Goal: Task Accomplishment & Management: Manage account settings

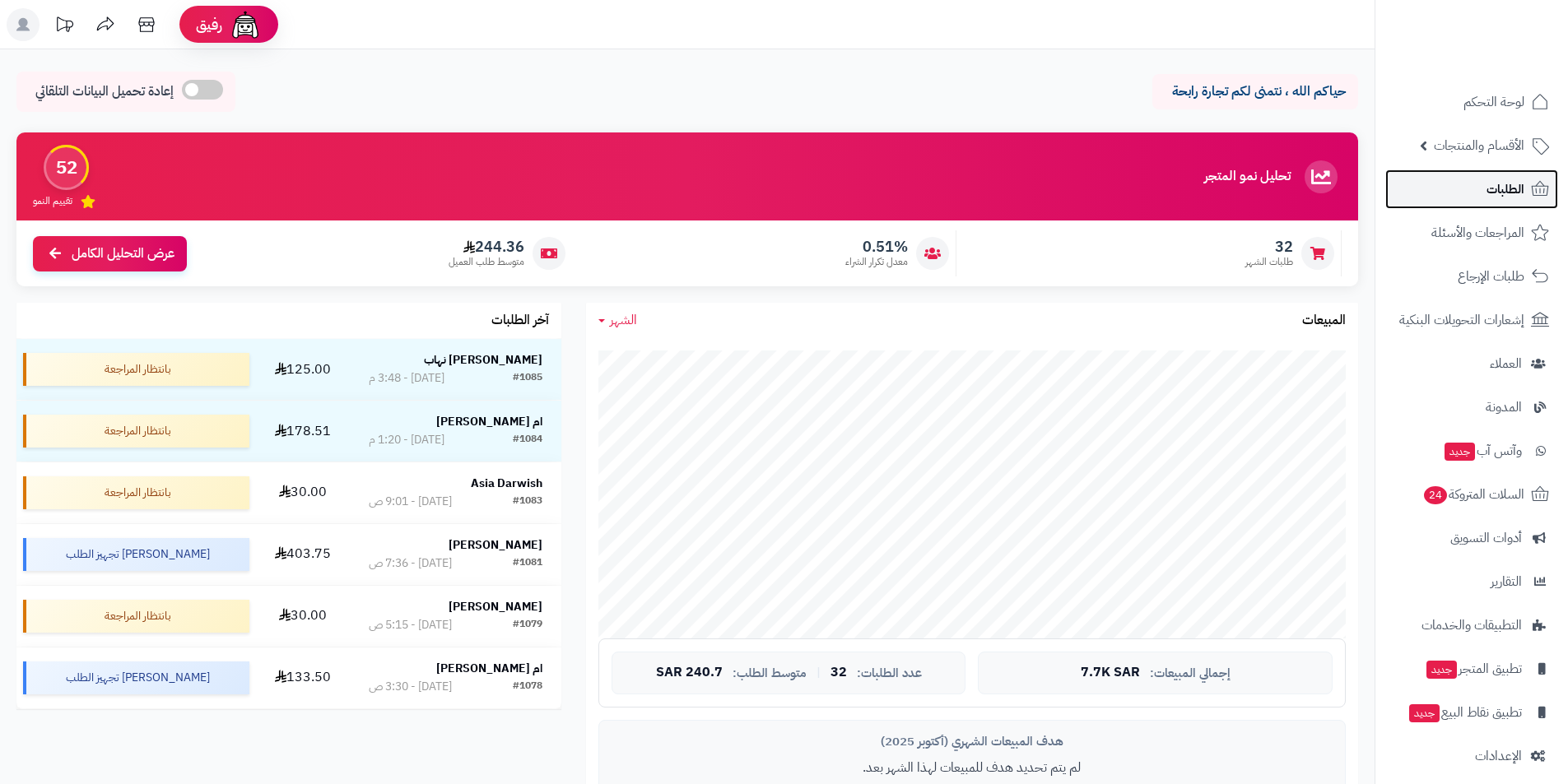
click at [1463, 189] on link "الطلبات" at bounding box center [1471, 189] width 173 height 39
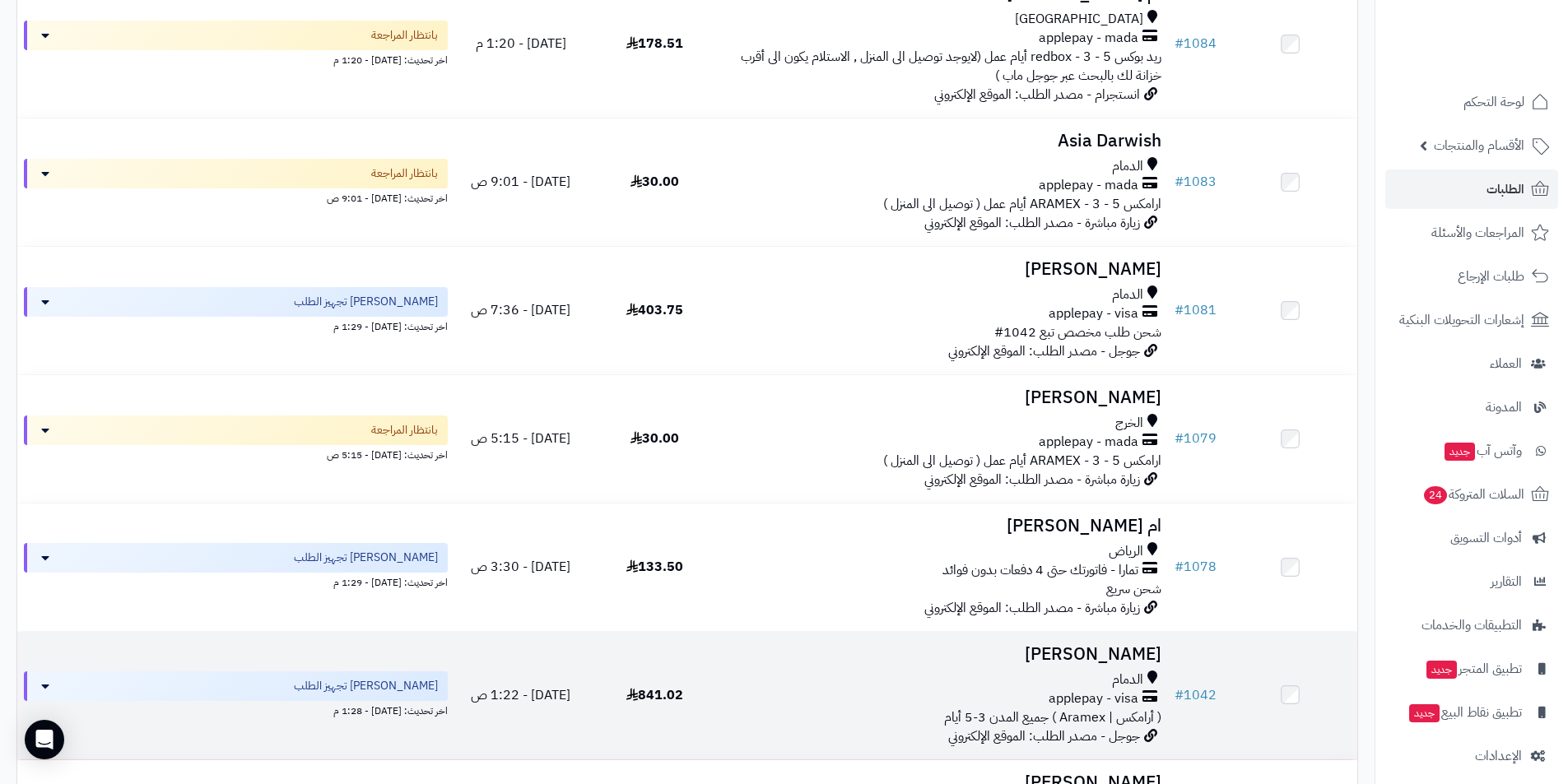
scroll to position [329, 0]
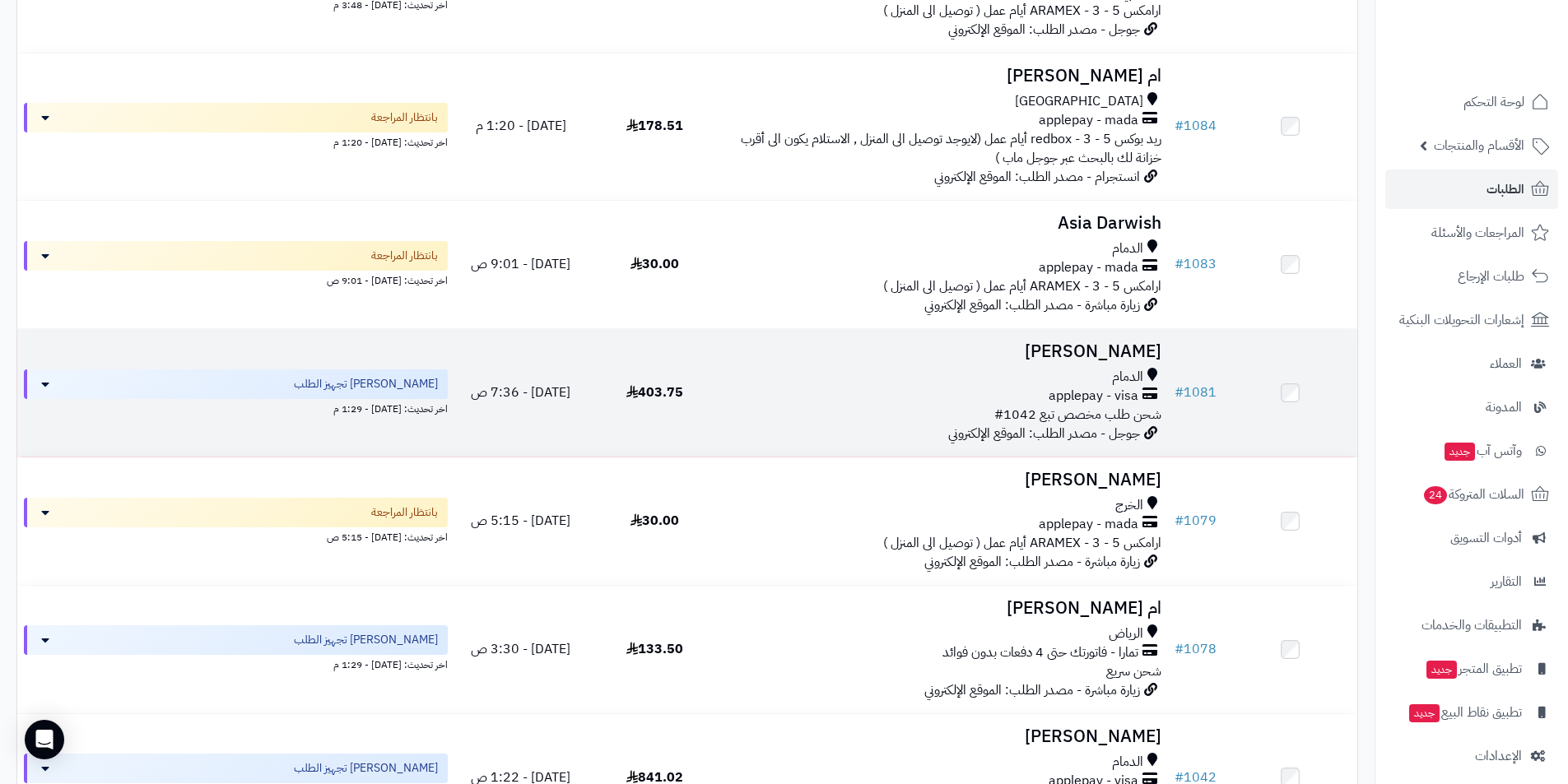
click at [1166, 338] on td "Omar Alarfaj الدمام applepay - visa شحن طلب مخصص تبع 1042# جوجل - مصدر الطلب: ا…" at bounding box center [945, 392] width 446 height 127
click at [1139, 346] on h3 "[PERSON_NAME]" at bounding box center [945, 351] width 433 height 19
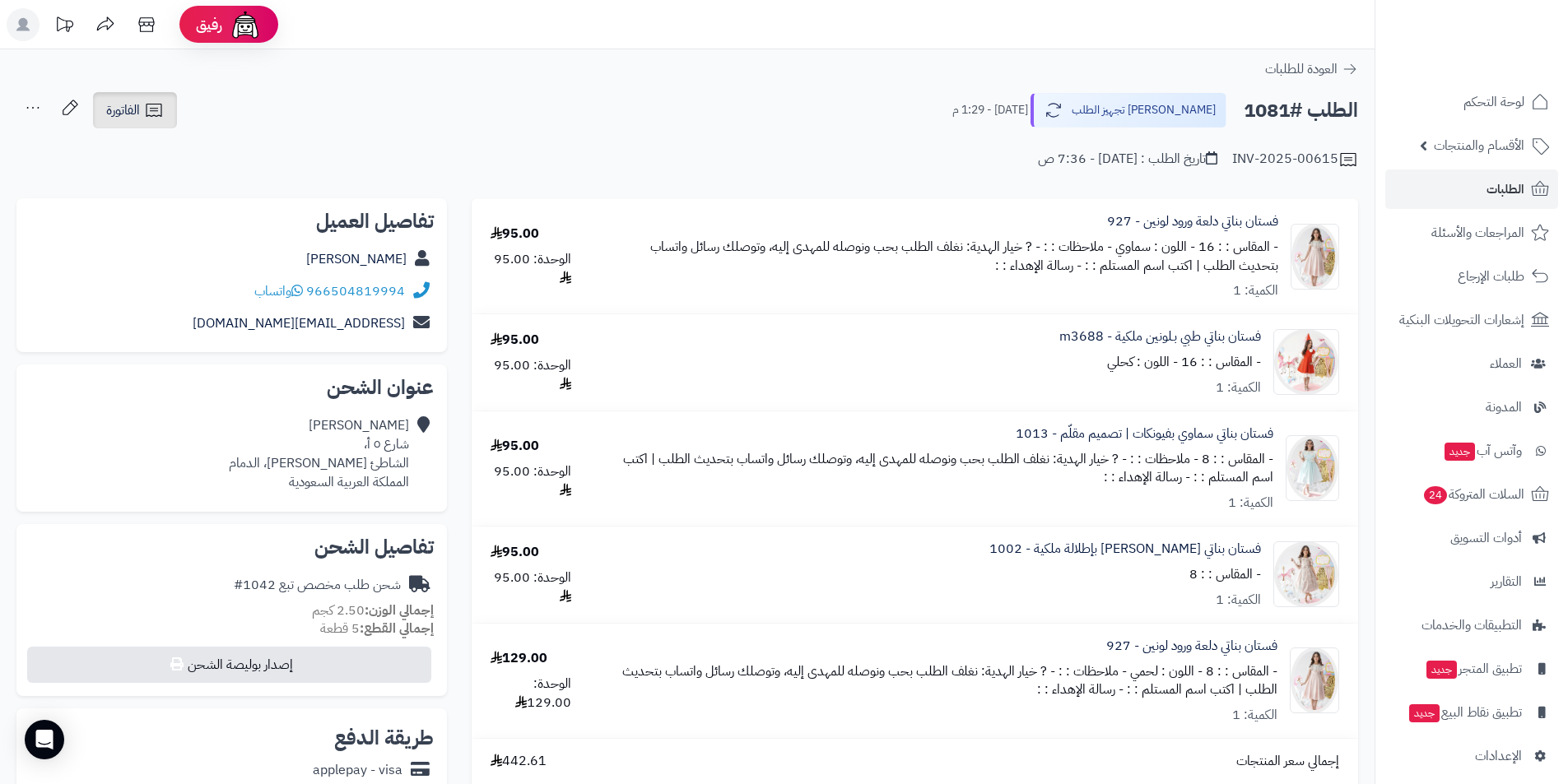
click at [167, 114] on link "الفاتورة" at bounding box center [135, 110] width 84 height 36
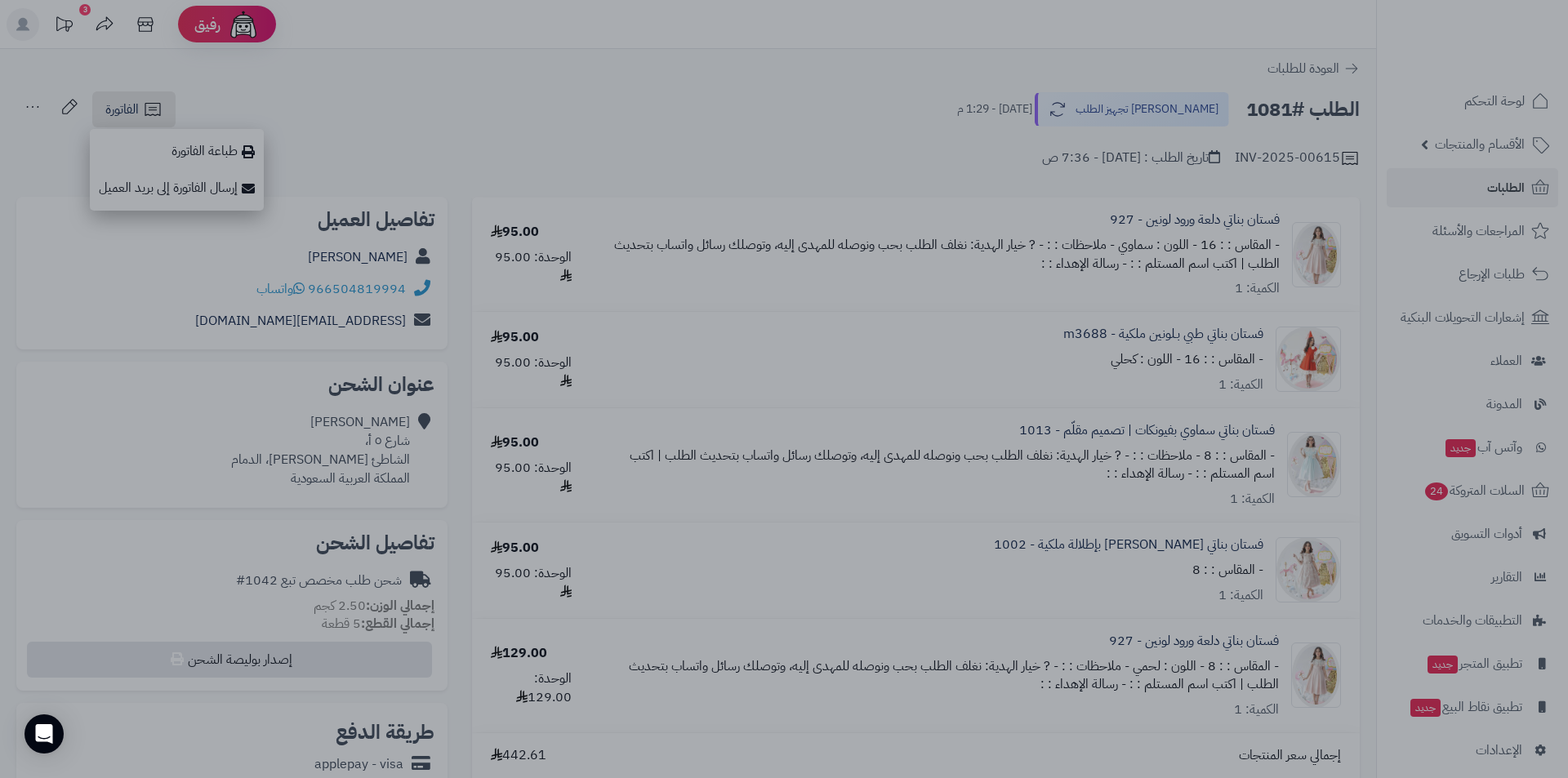
click at [706, 608] on div at bounding box center [784, 389] width 1568 height 778
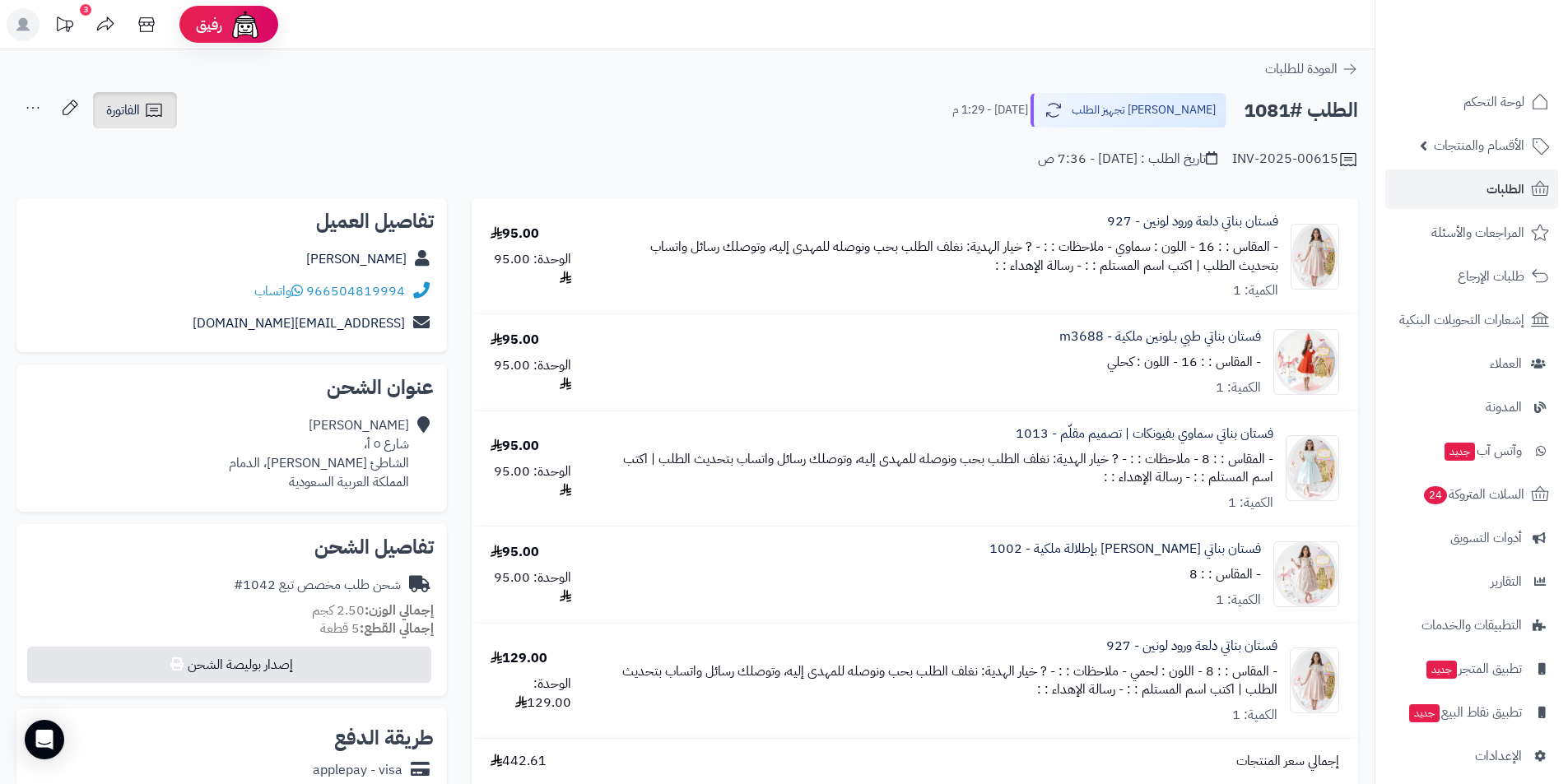
click at [161, 108] on icon at bounding box center [154, 111] width 20 height 20
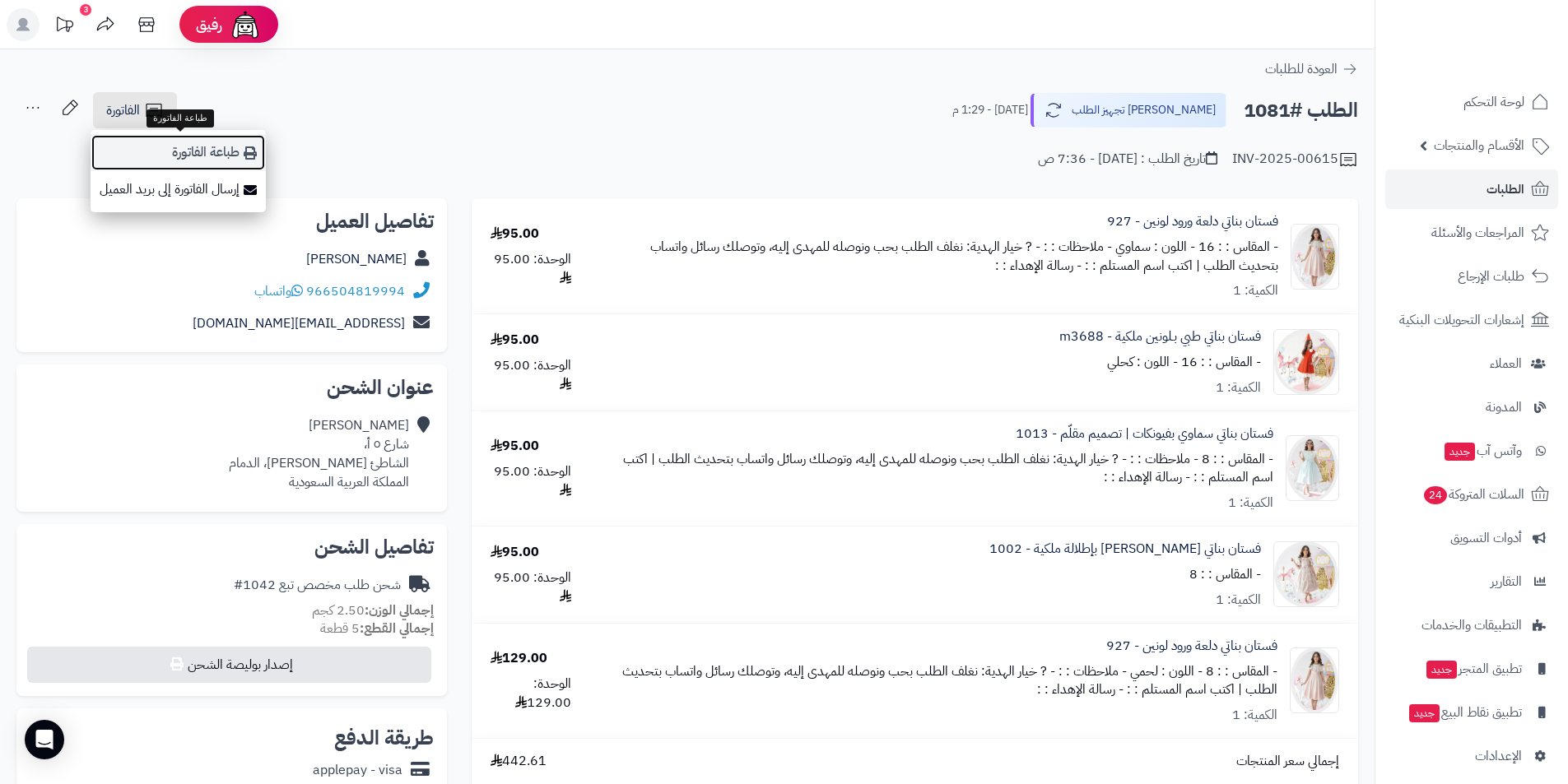
click at [189, 150] on link "طباعة الفاتورة" at bounding box center [177, 153] width 175 height 37
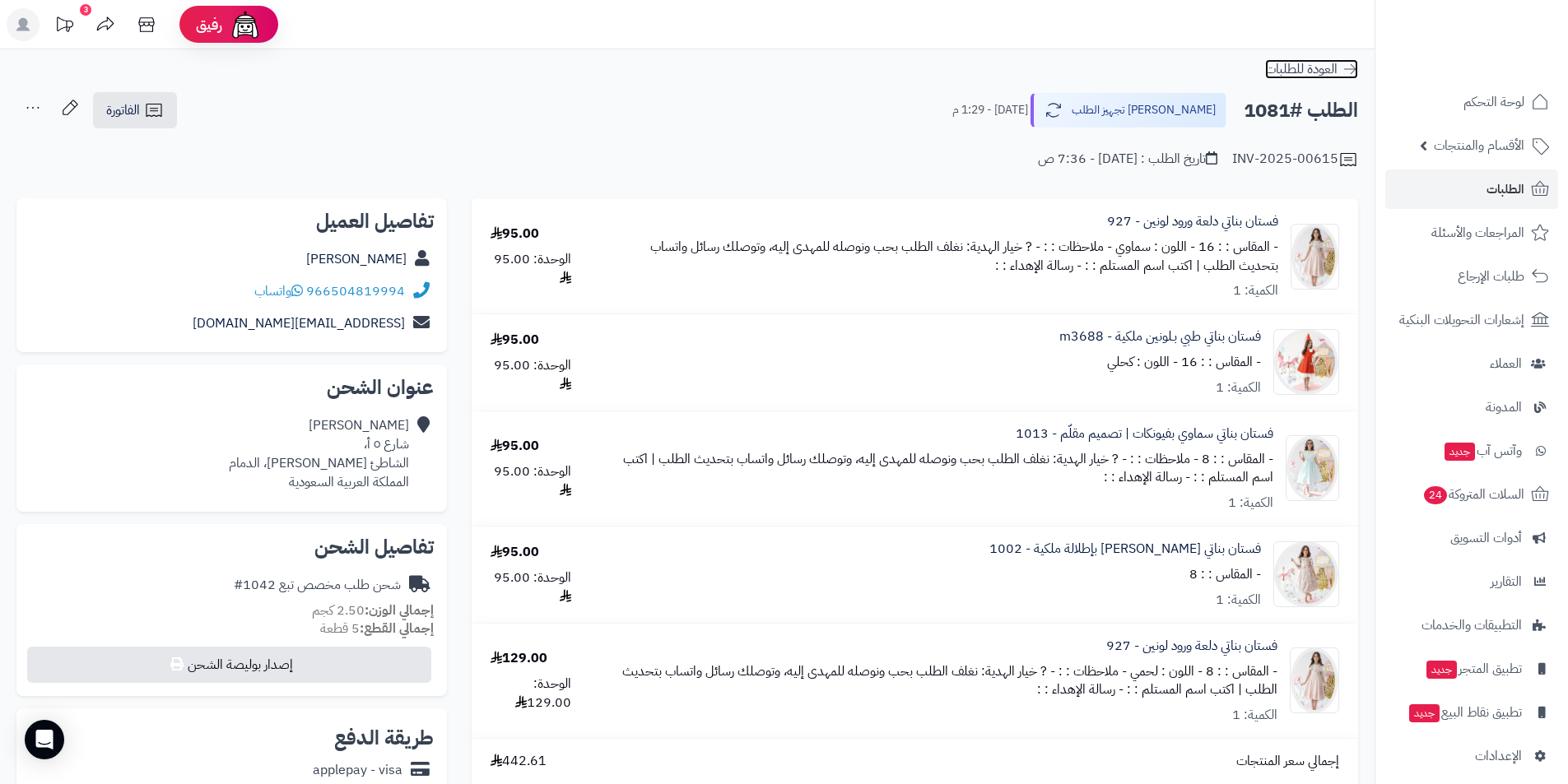
click at [1351, 76] on icon at bounding box center [1349, 69] width 17 height 17
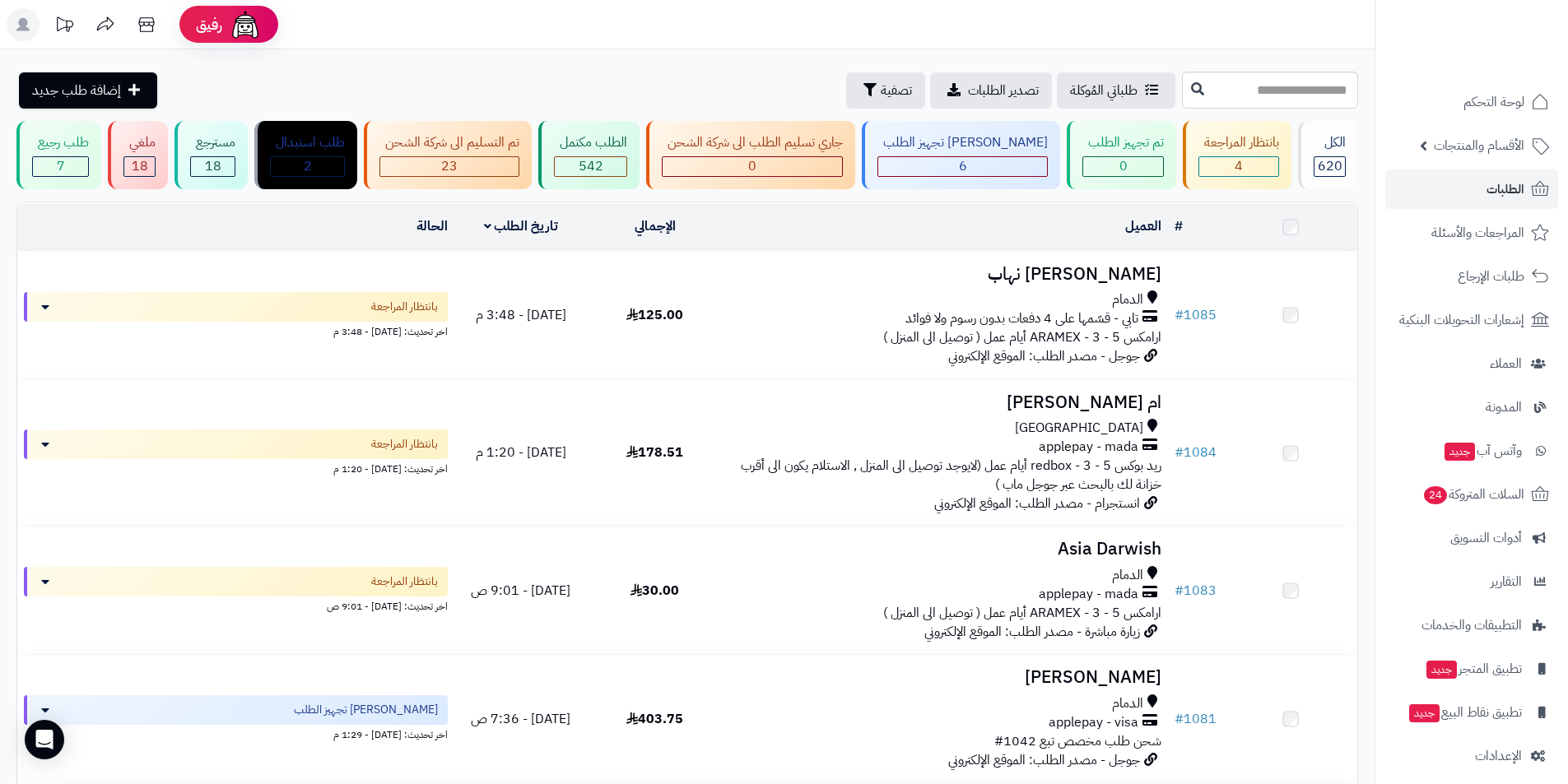
scroll to position [164, 0]
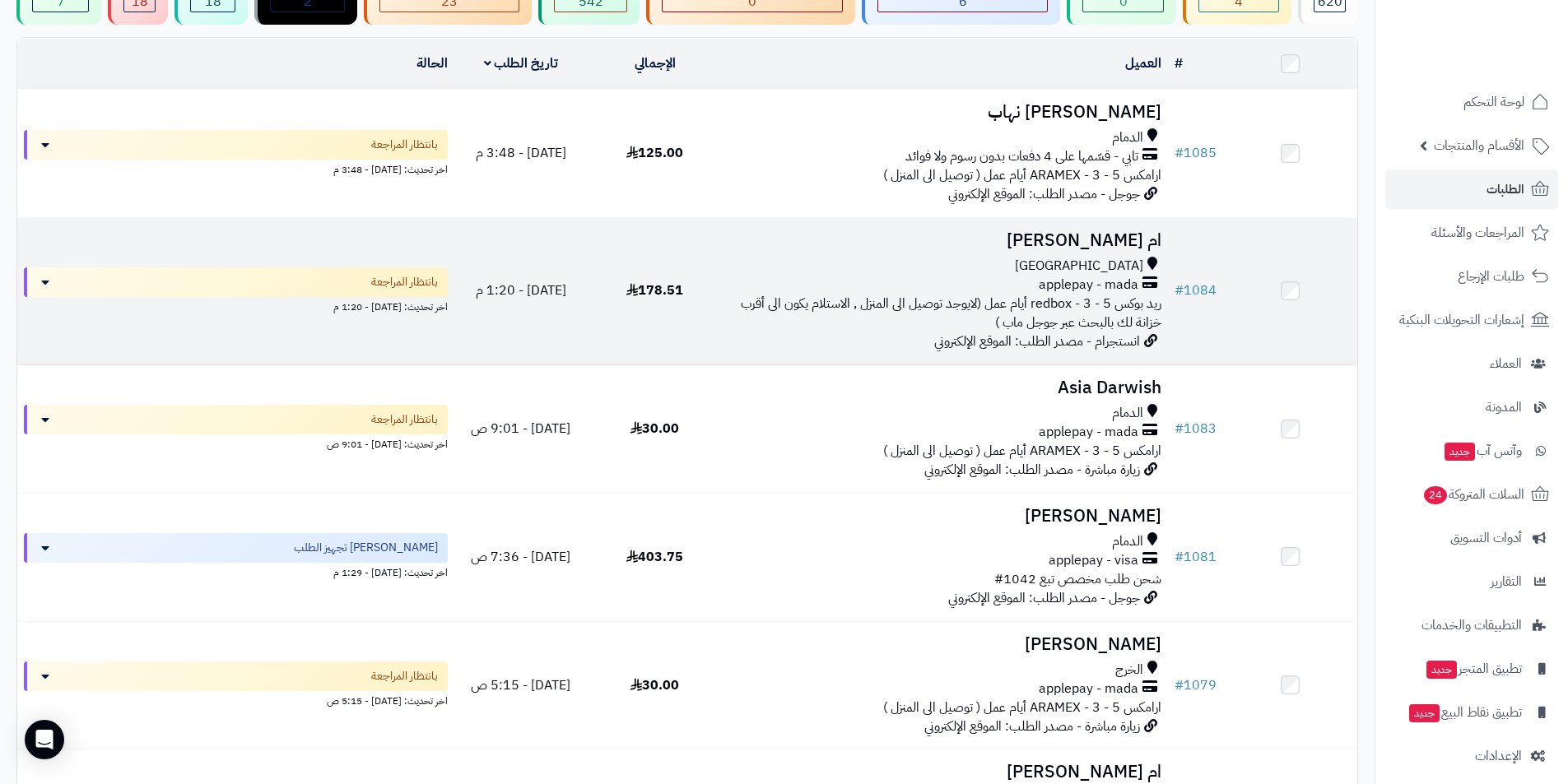
click at [1201, 251] on td "# 1084" at bounding box center [1195, 292] width 55 height 147
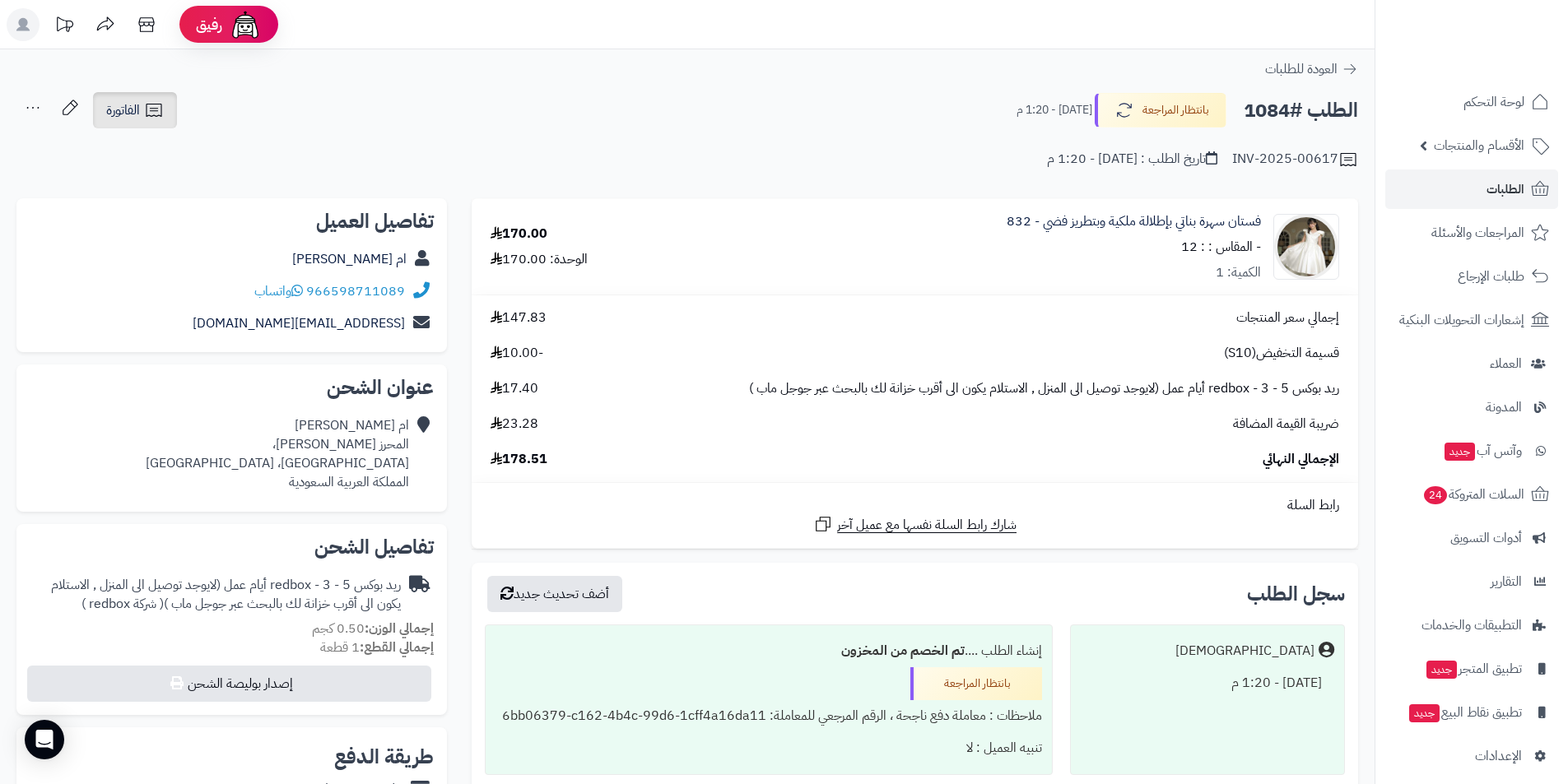
click at [153, 104] on icon at bounding box center [154, 111] width 20 height 20
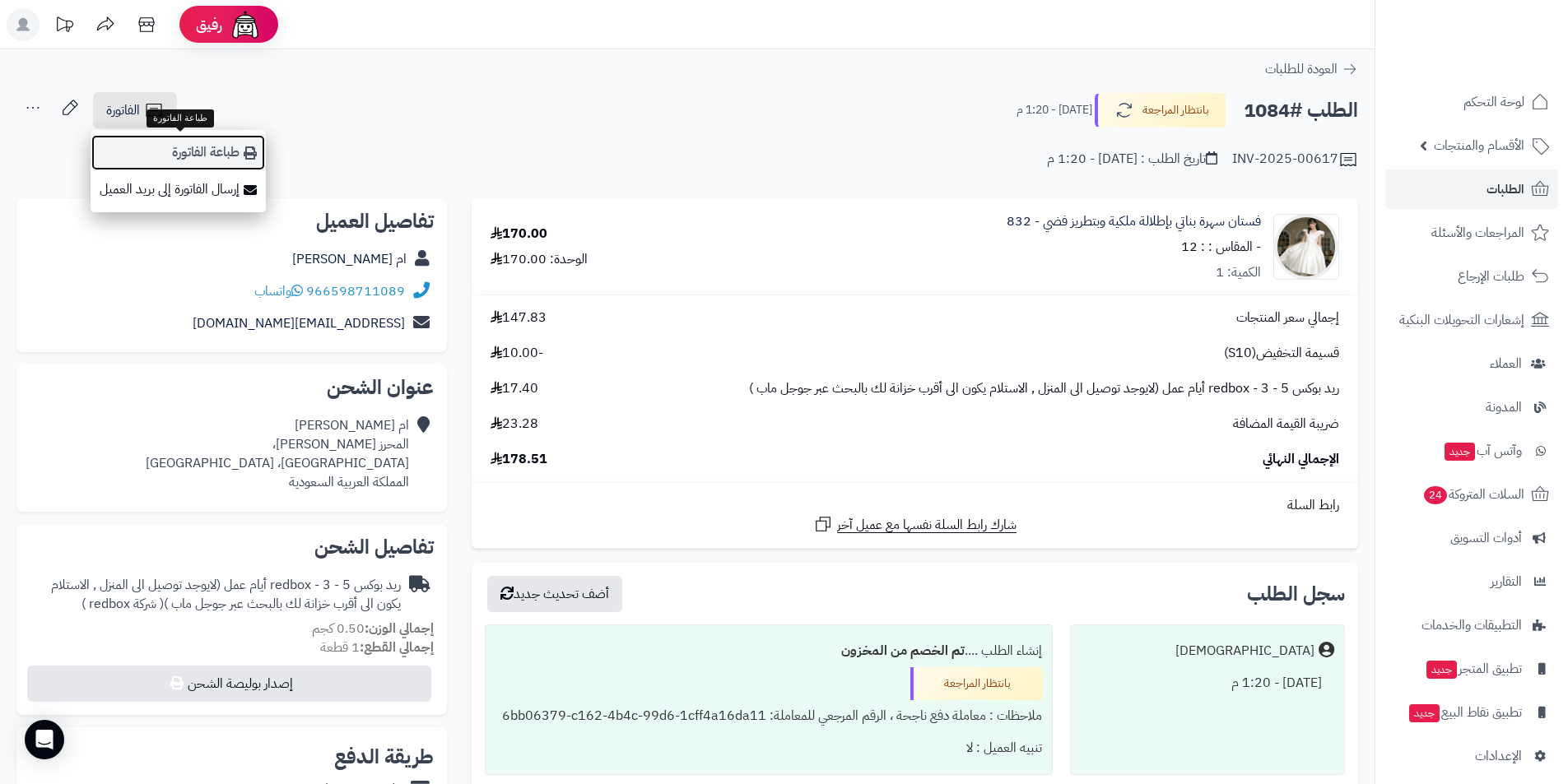
click at [184, 149] on link "طباعة الفاتورة" at bounding box center [177, 153] width 175 height 37
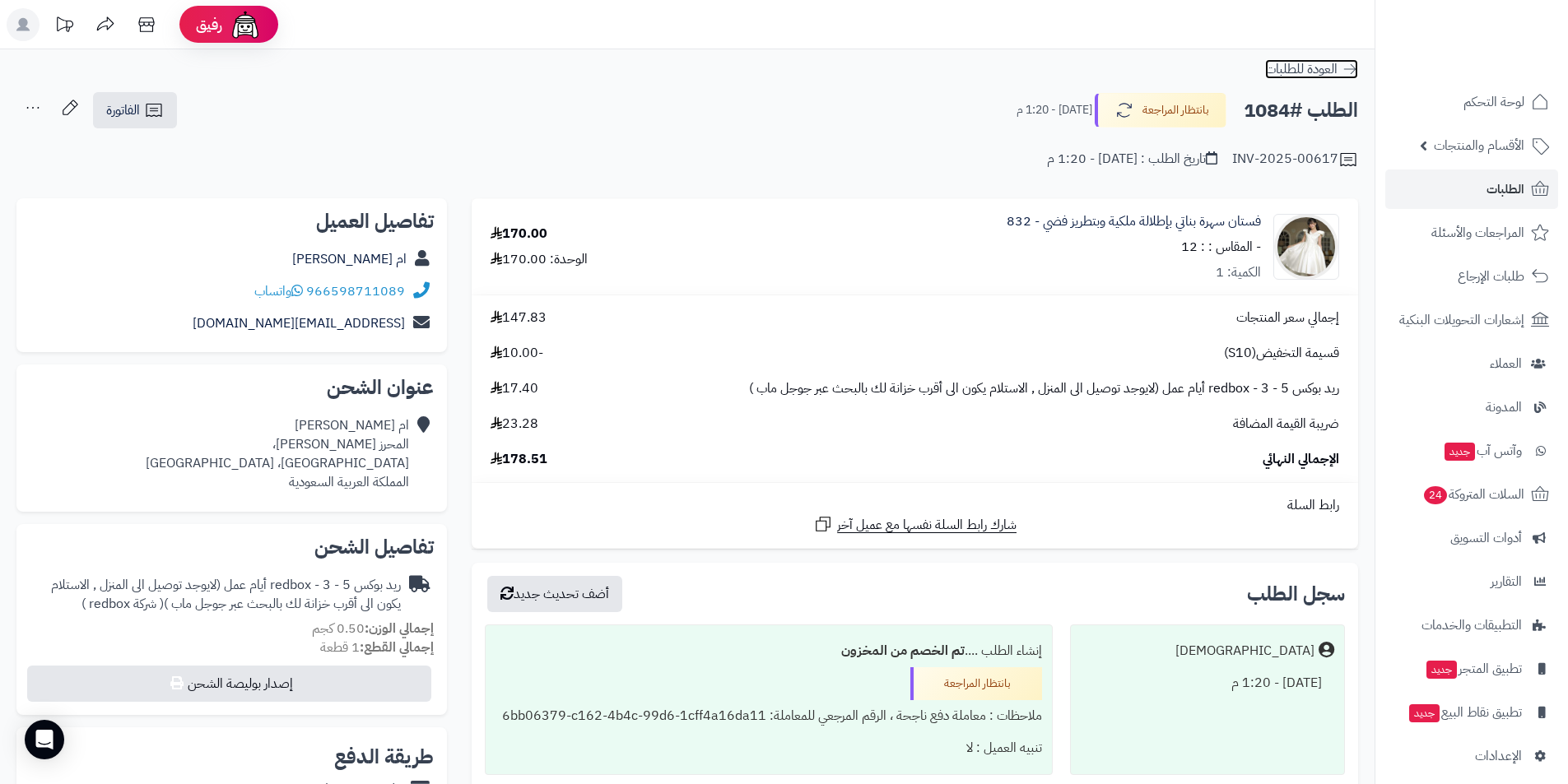
click at [1355, 65] on icon at bounding box center [1349, 69] width 17 height 17
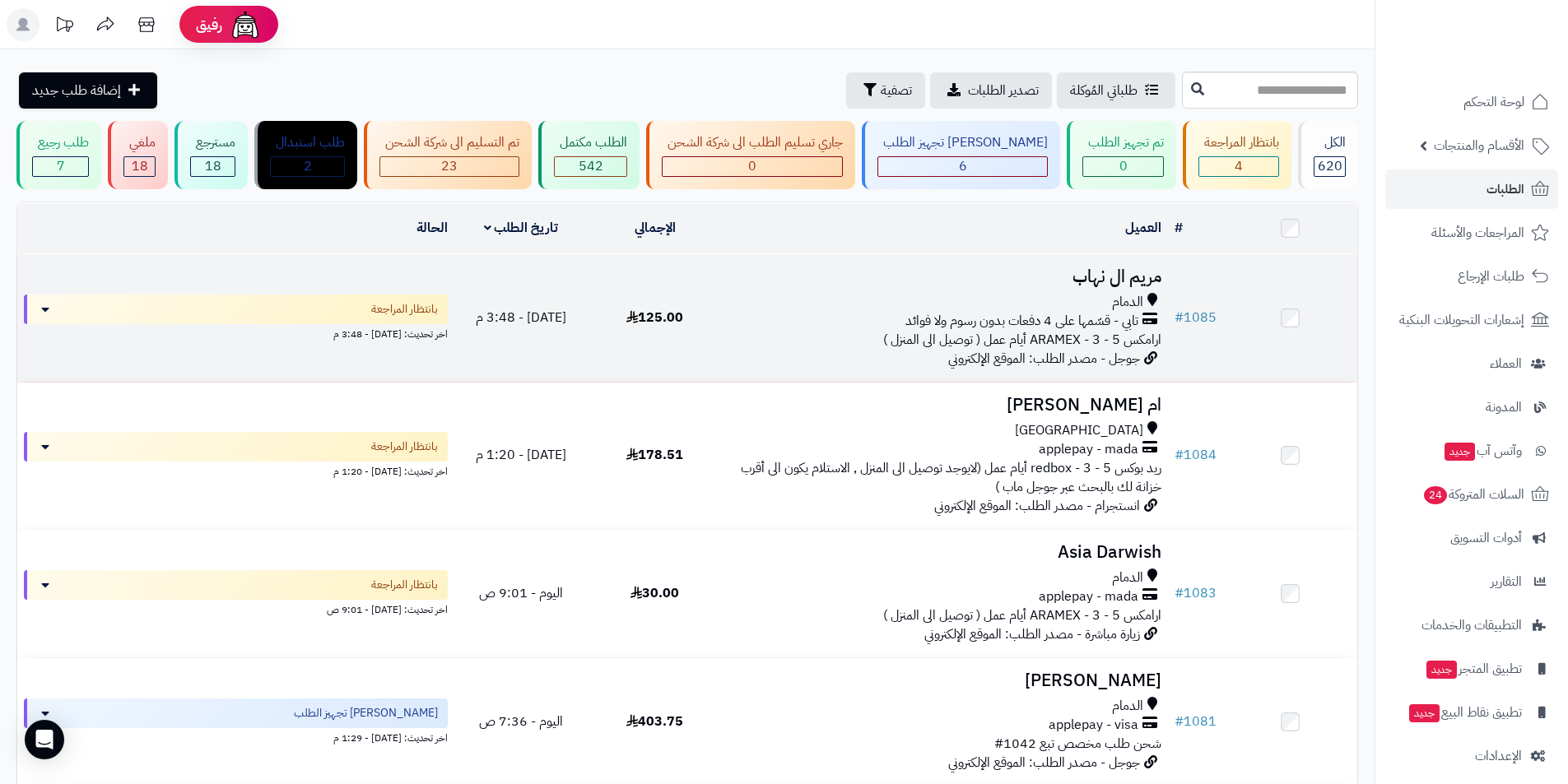
click at [1125, 268] on h3 "مريم ال نهاب" at bounding box center [945, 276] width 433 height 19
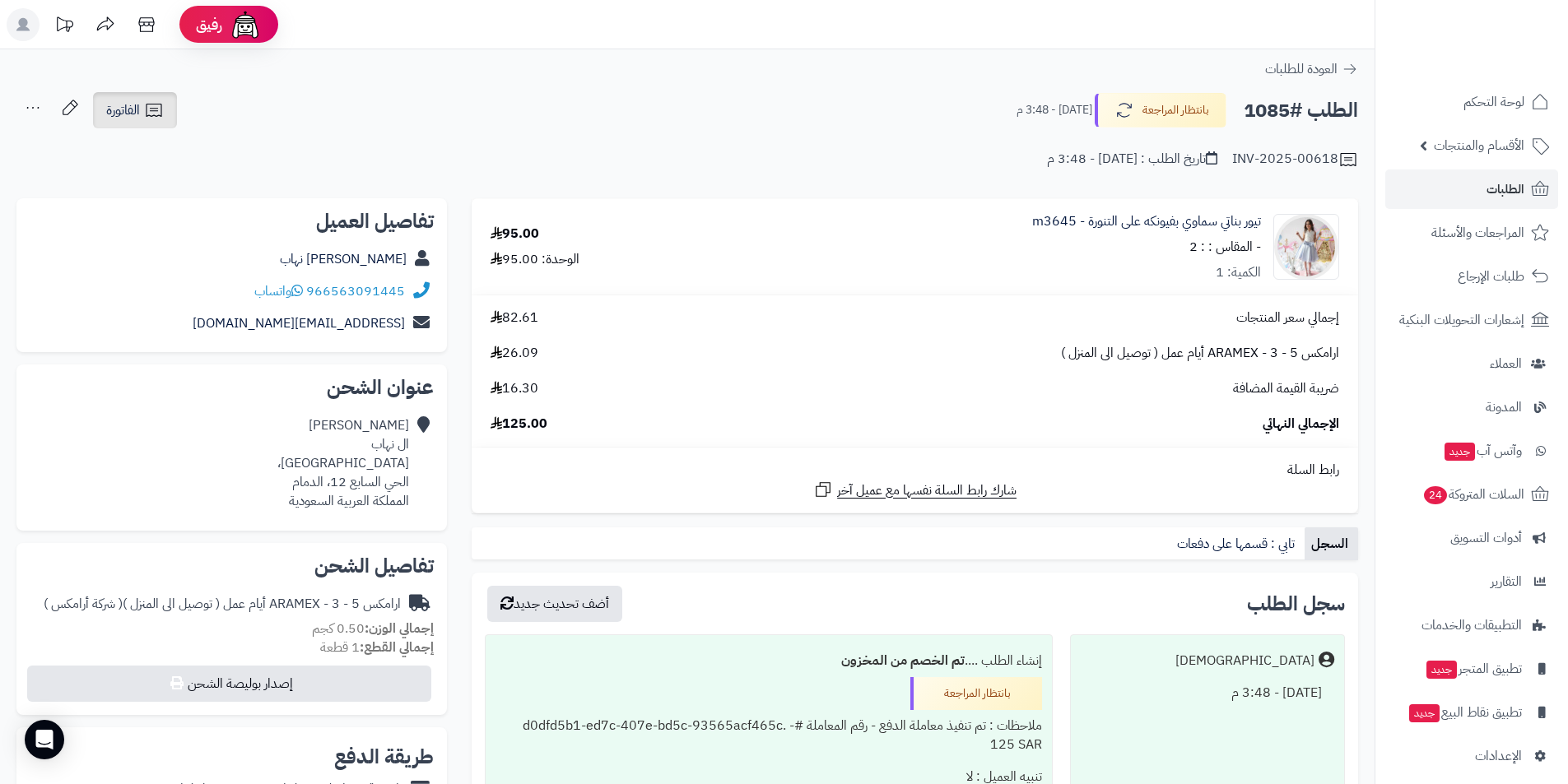
click at [155, 107] on icon at bounding box center [154, 111] width 20 height 20
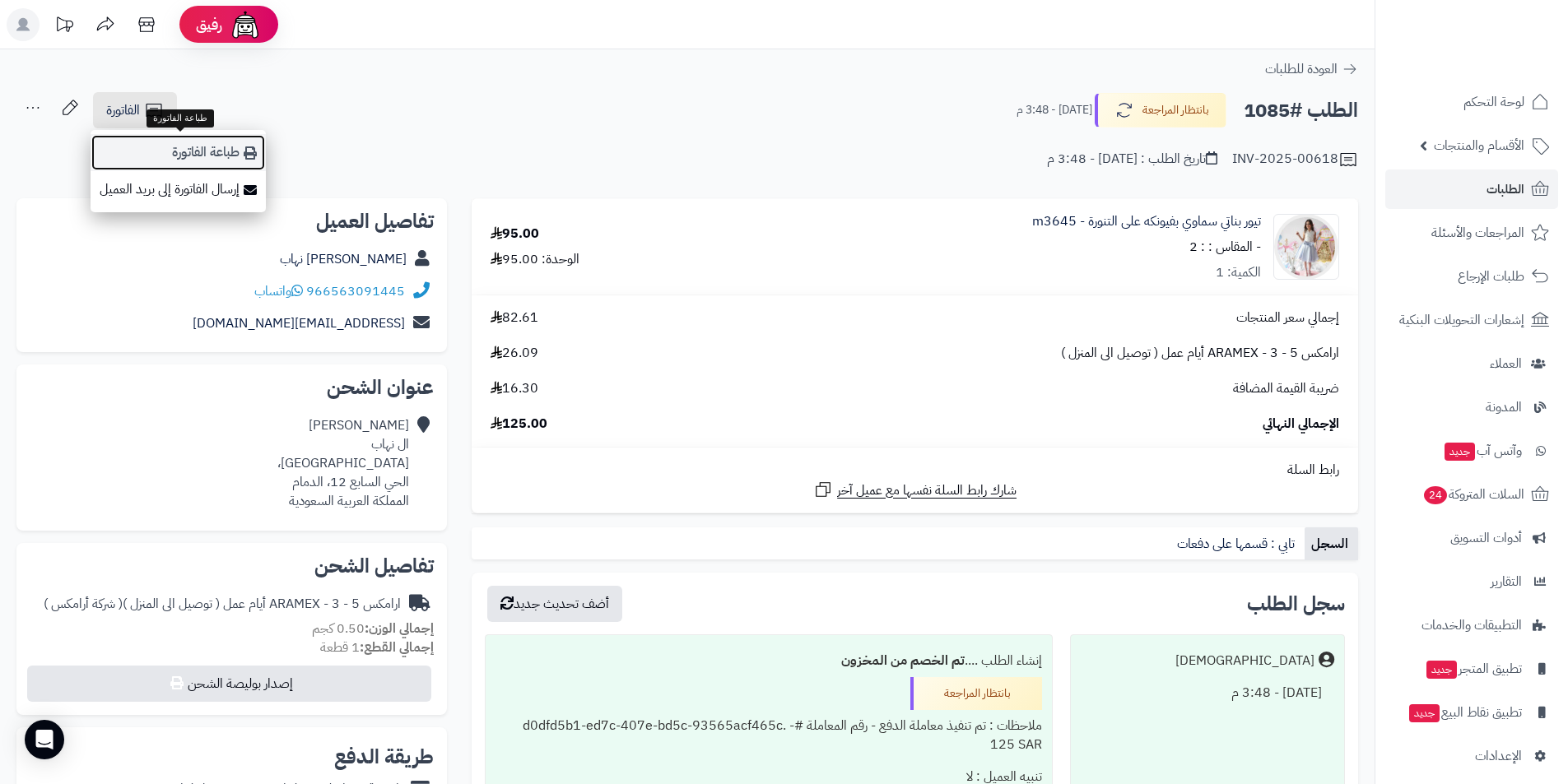
click at [225, 143] on link "طباعة الفاتورة" at bounding box center [177, 153] width 175 height 37
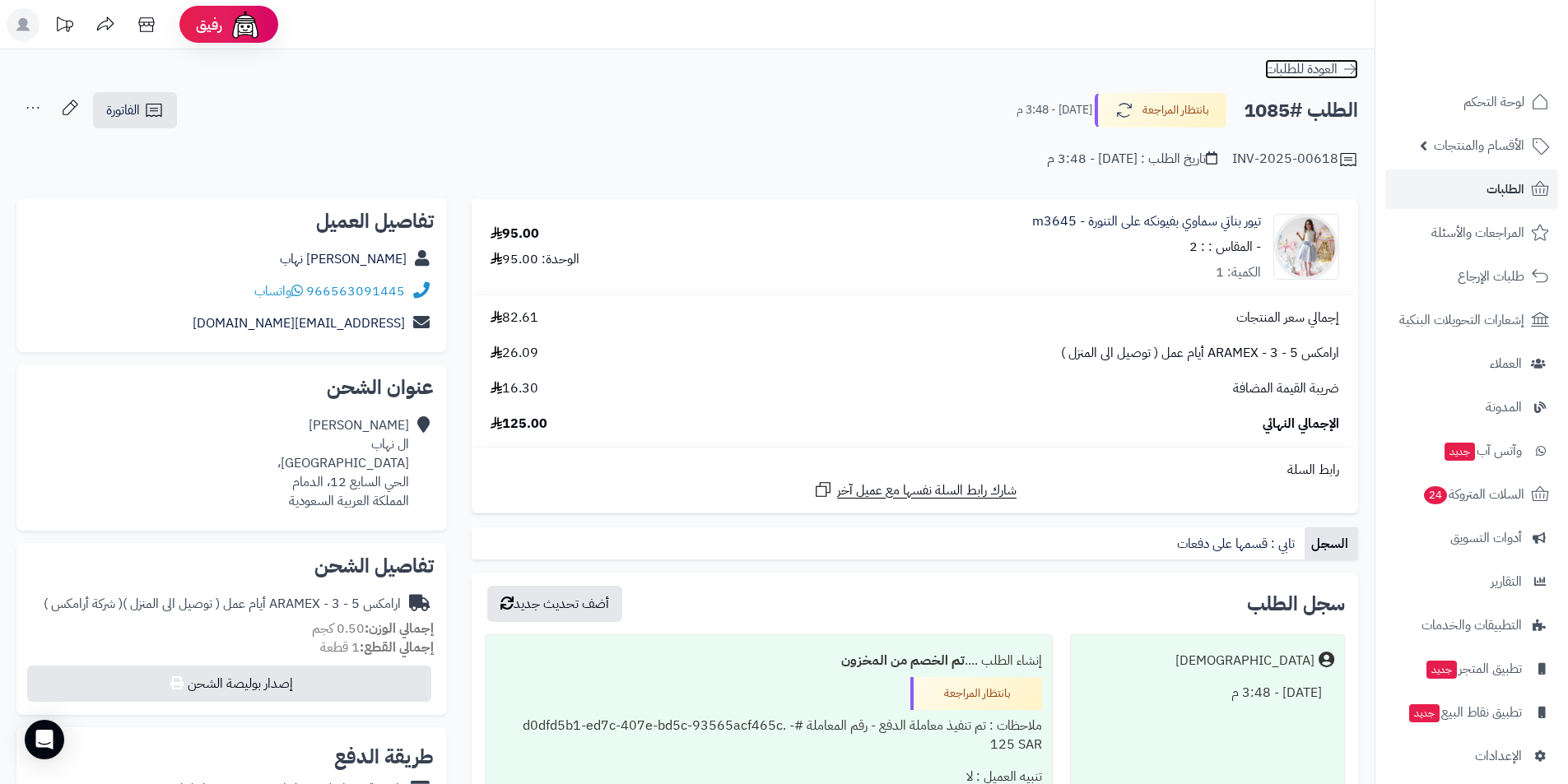
click at [1350, 62] on icon at bounding box center [1349, 69] width 17 height 17
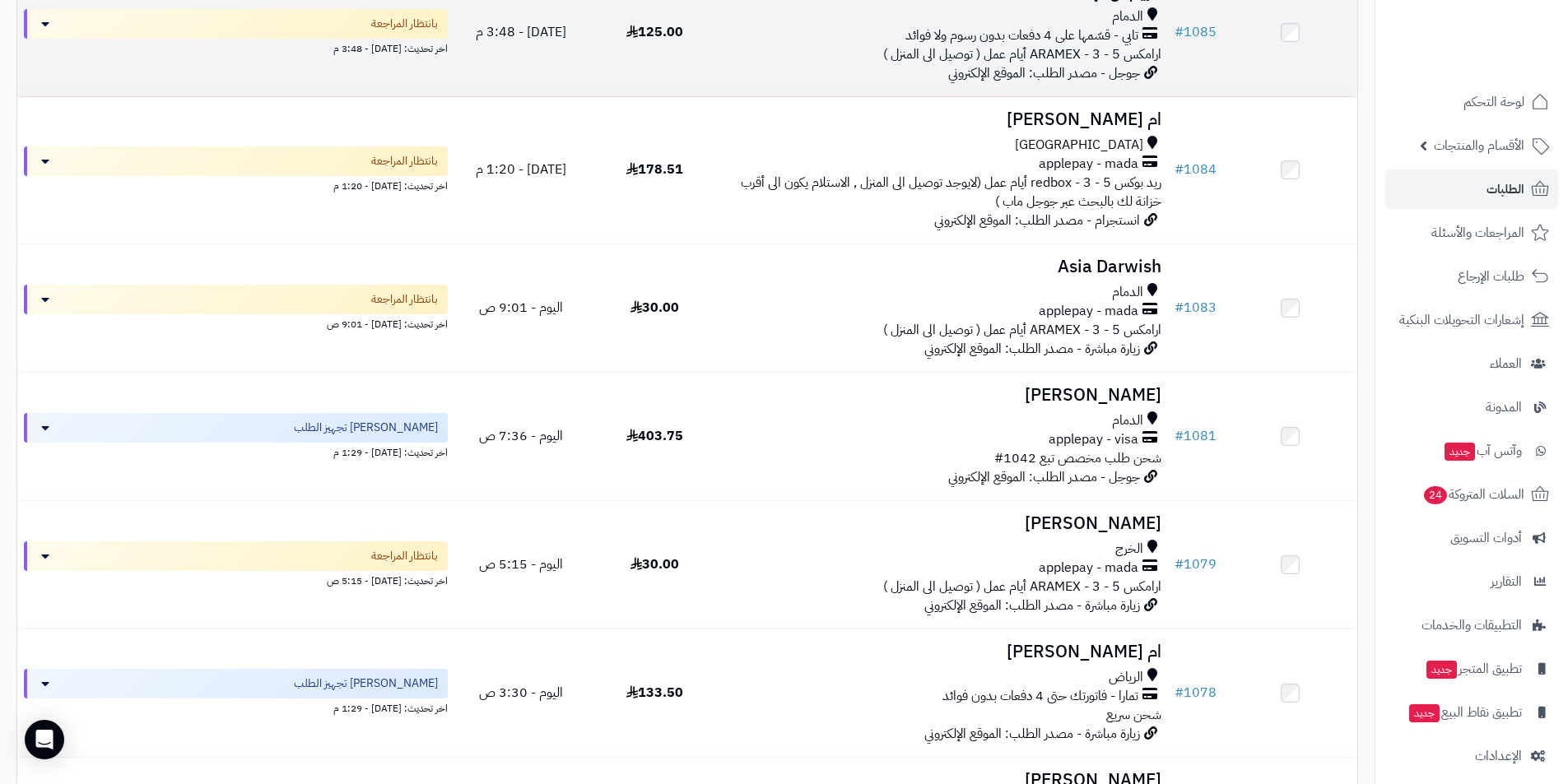
scroll to position [329, 0]
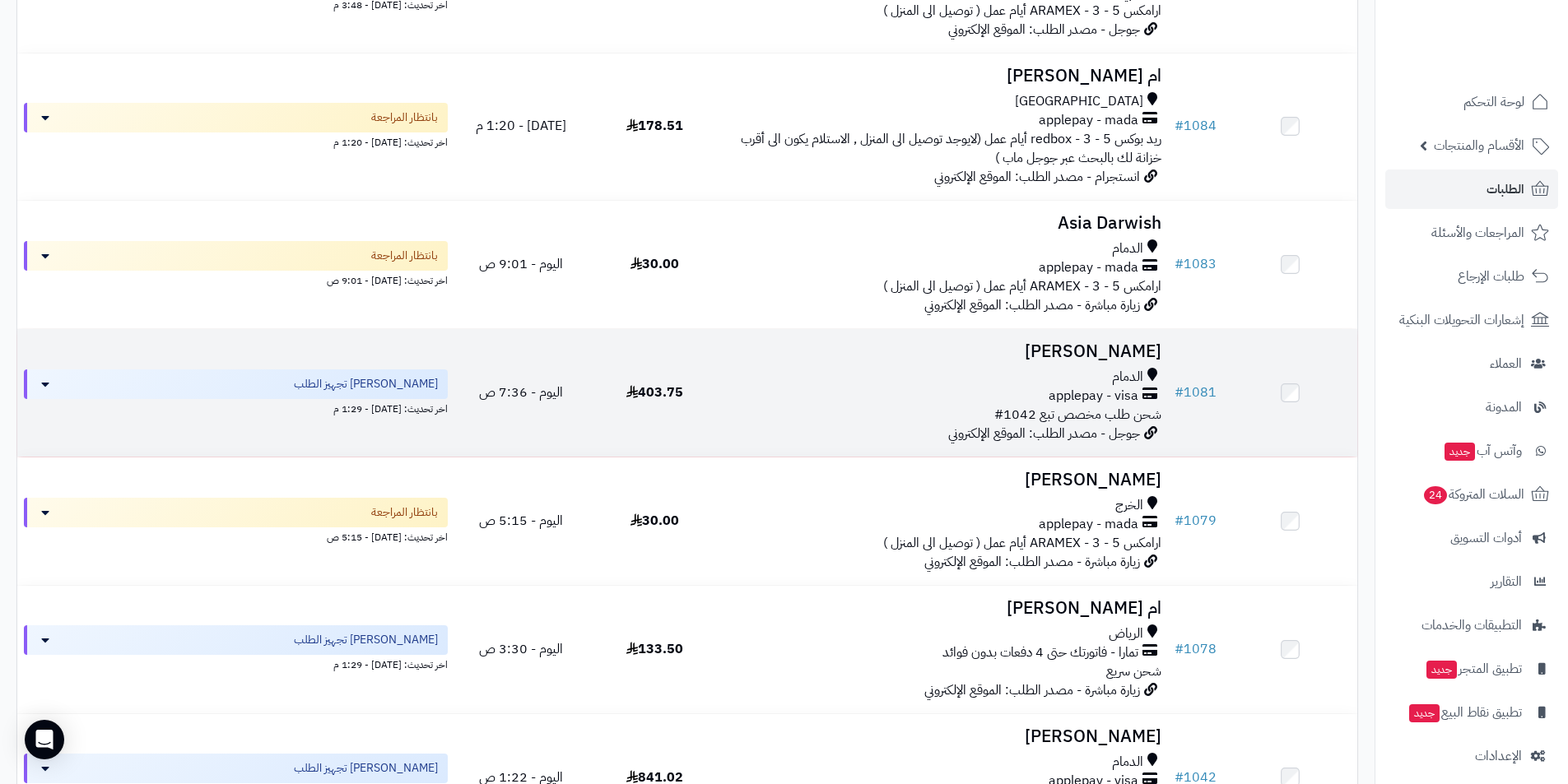
click at [1119, 343] on h3 "[PERSON_NAME]" at bounding box center [945, 351] width 433 height 19
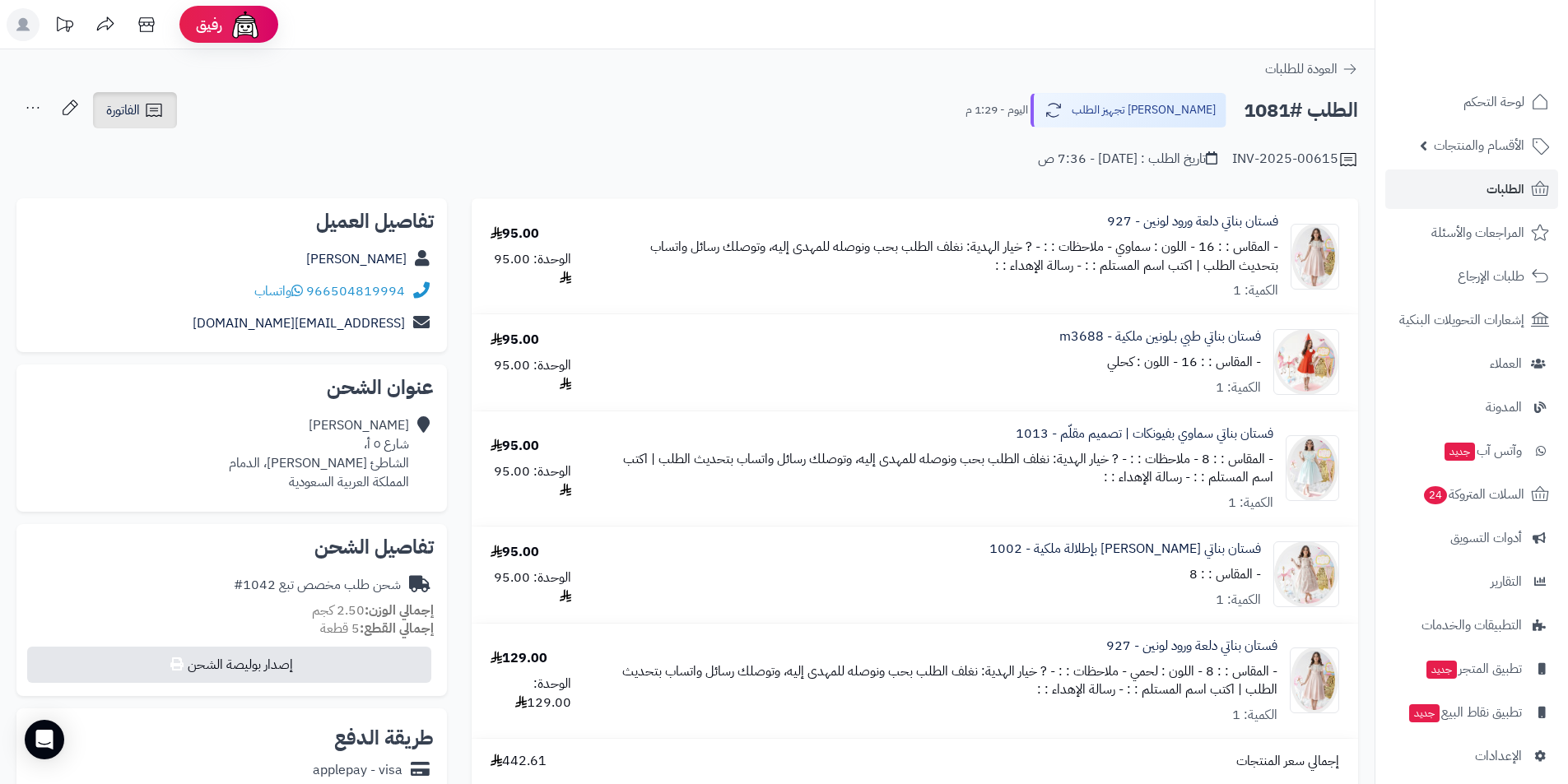
click at [169, 112] on link "الفاتورة" at bounding box center [135, 110] width 84 height 36
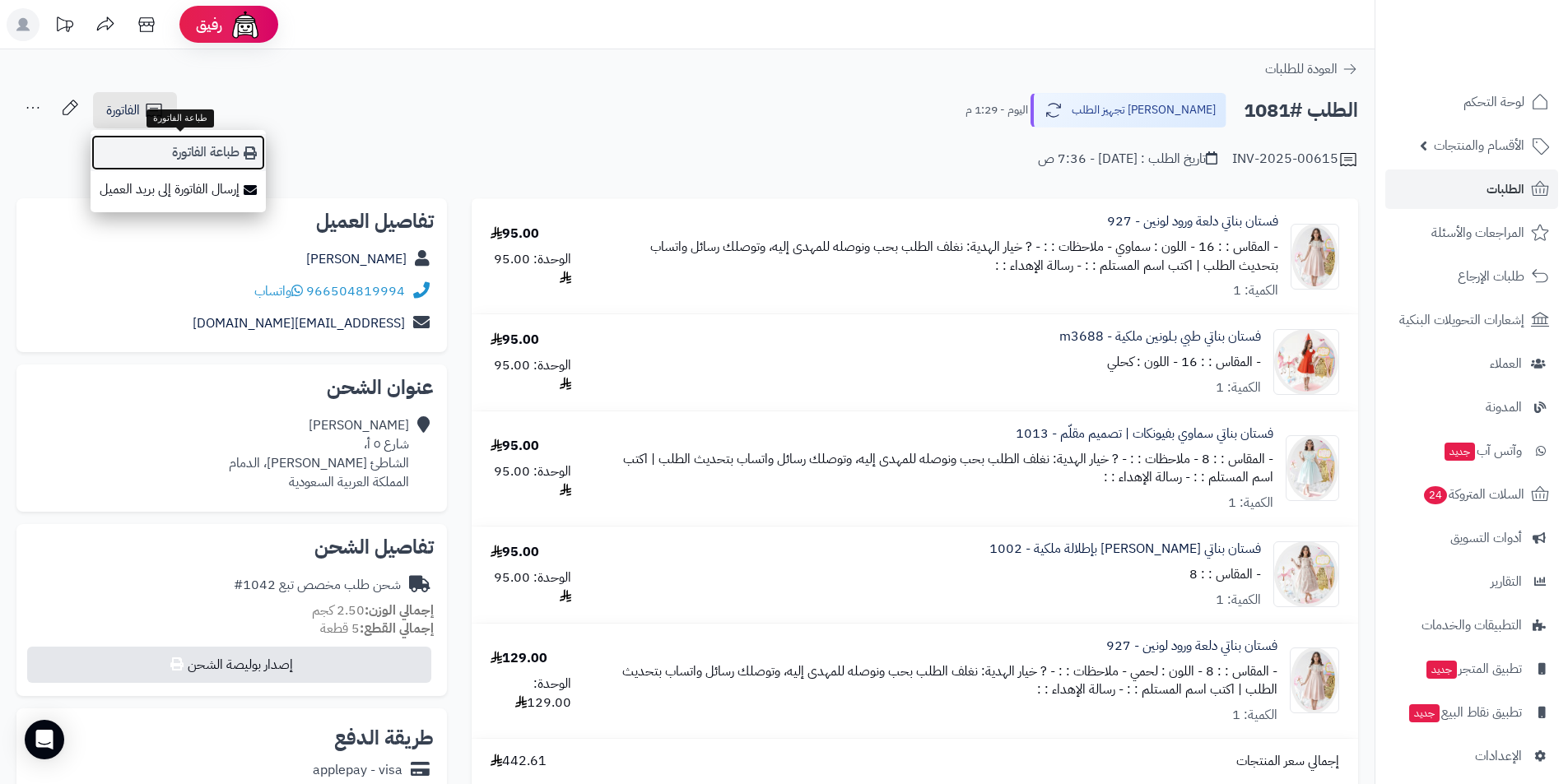
click at [241, 158] on link "طباعة الفاتورة" at bounding box center [177, 153] width 175 height 37
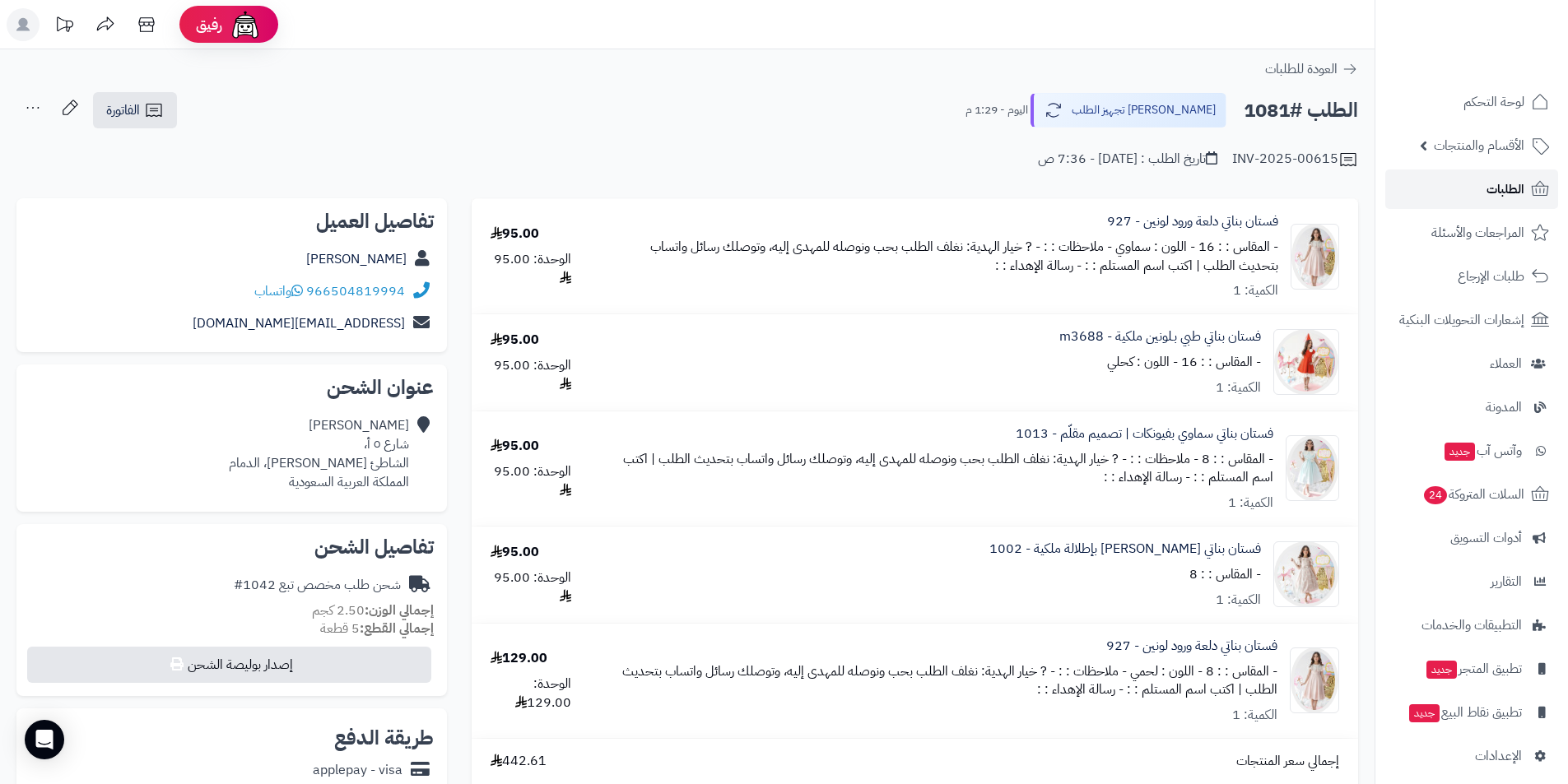
click at [1441, 185] on link "الطلبات" at bounding box center [1471, 189] width 173 height 39
